Goal: Task Accomplishment & Management: Use online tool/utility

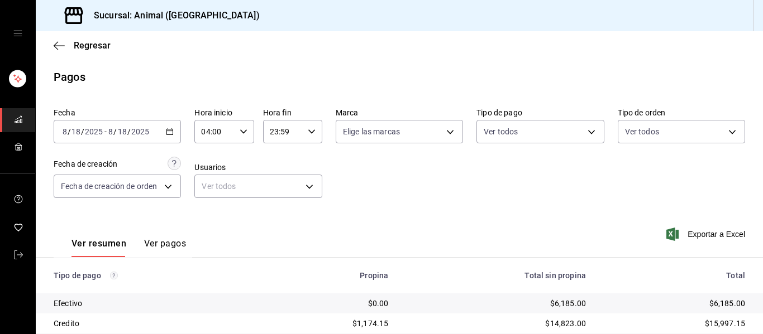
scroll to position [159, 0]
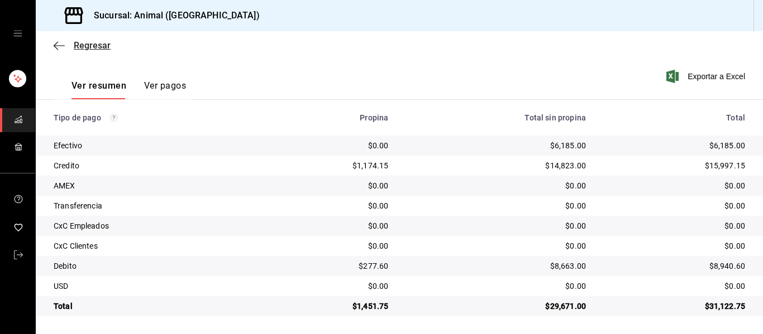
click at [60, 48] on icon "button" at bounding box center [59, 46] width 11 height 10
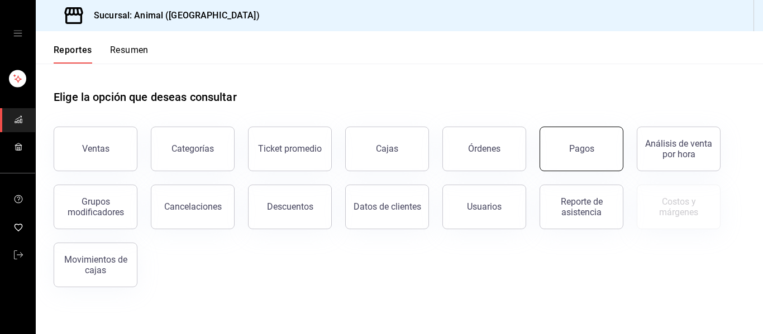
click at [586, 156] on button "Pagos" at bounding box center [581, 149] width 84 height 45
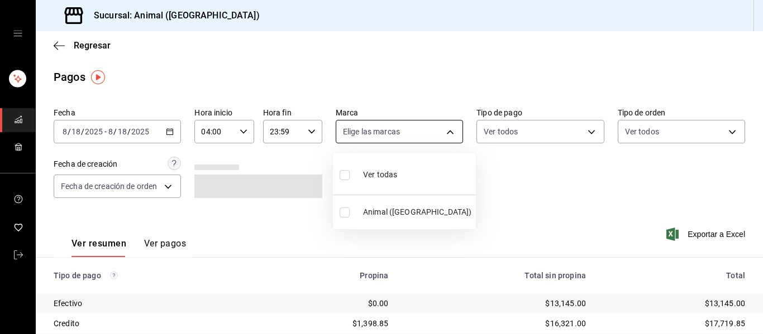
click at [443, 129] on body "Sucursal: Animal ([GEOGRAPHIC_DATA]) Regresar Pagos Fecha [DATE] [DATE] - [DATE…" at bounding box center [381, 167] width 763 height 334
click at [420, 182] on li "Ver todas" at bounding box center [404, 173] width 143 height 33
type input "96838179-8fbb-4073-aae3-1789726318c8"
checkbox input "true"
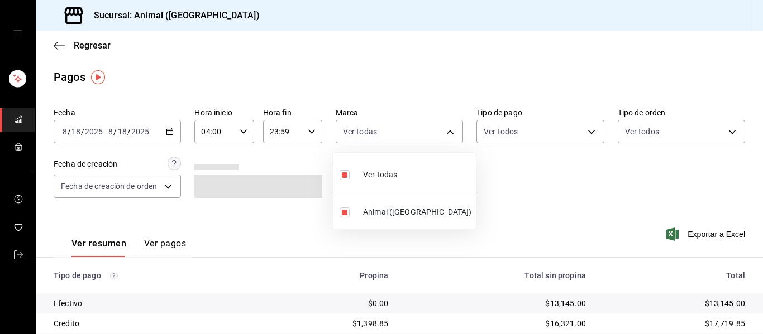
click at [575, 202] on div at bounding box center [381, 167] width 763 height 334
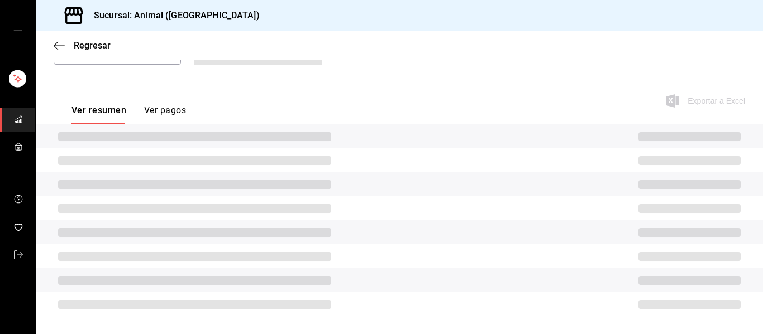
scroll to position [159, 0]
